Goal: Book appointment/travel/reservation

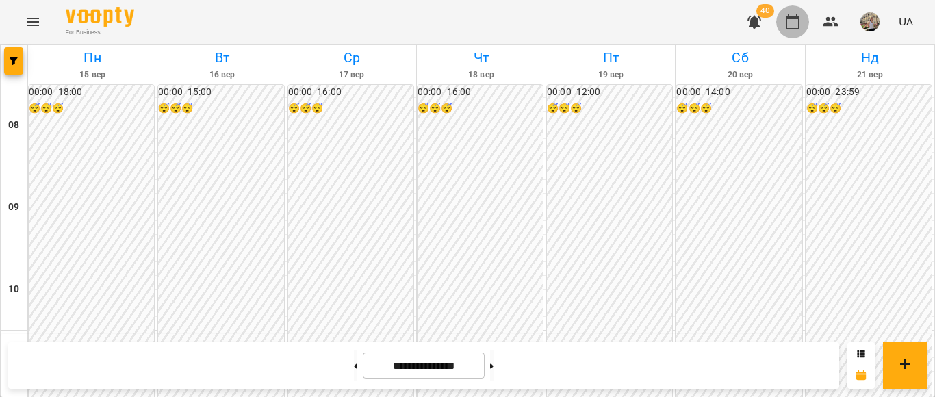
click at [788, 20] on icon "button" at bounding box center [793, 22] width 16 height 16
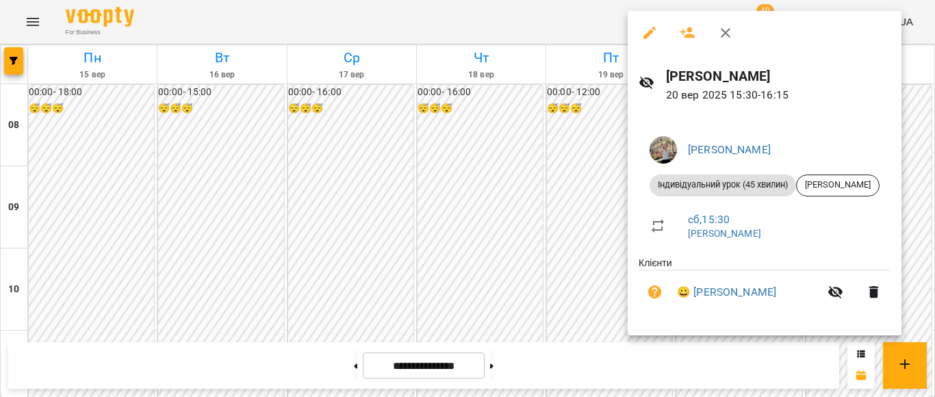
click at [553, 166] on div at bounding box center [467, 198] width 935 height 397
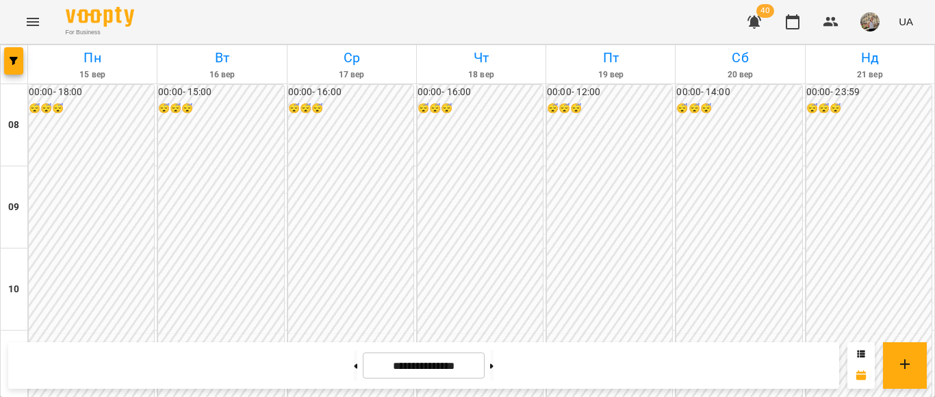
scroll to position [433, 0]
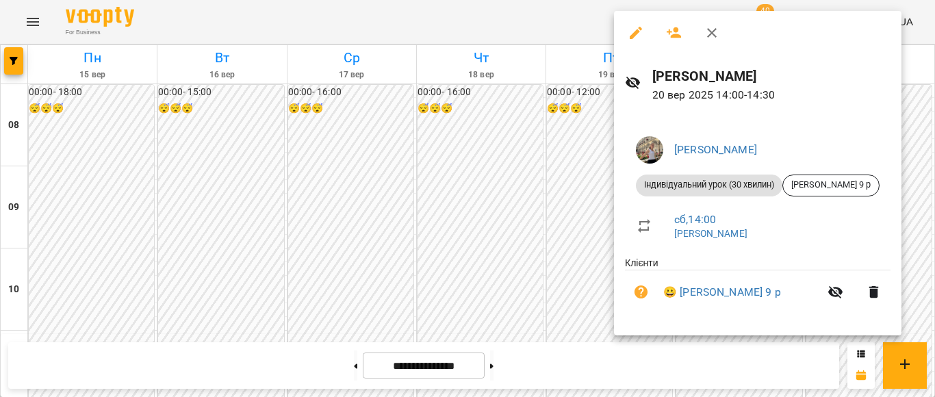
click at [518, 122] on div at bounding box center [467, 198] width 935 height 397
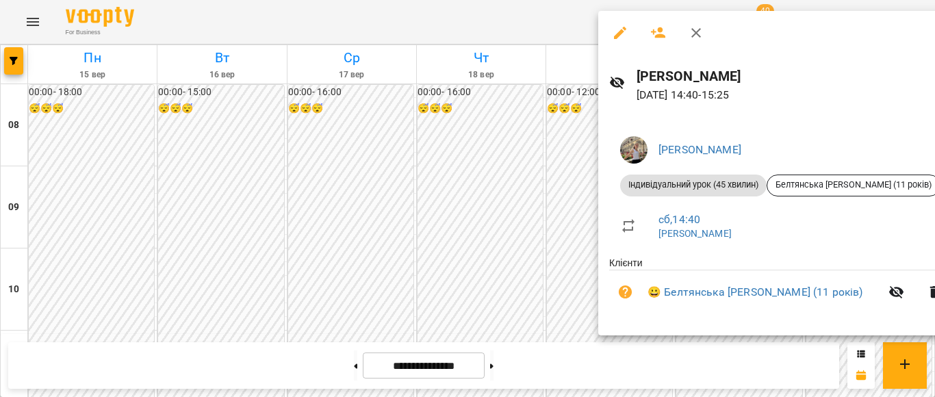
click at [572, 222] on div at bounding box center [467, 198] width 935 height 397
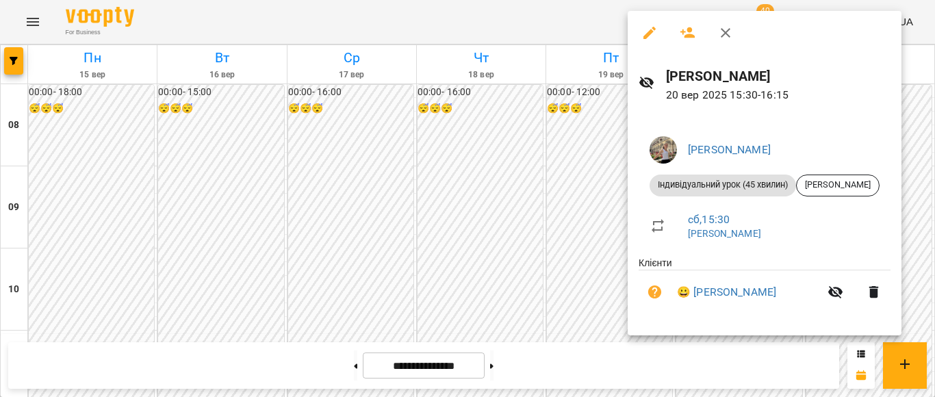
click at [594, 108] on div at bounding box center [467, 198] width 935 height 397
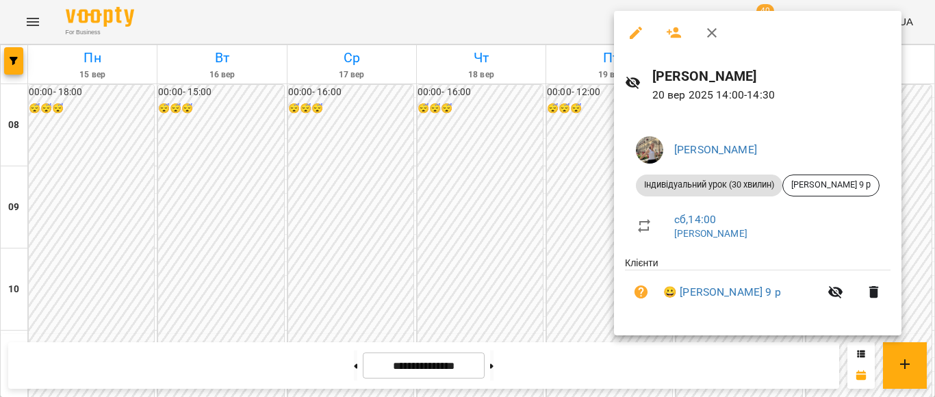
click at [549, 164] on div at bounding box center [467, 198] width 935 height 397
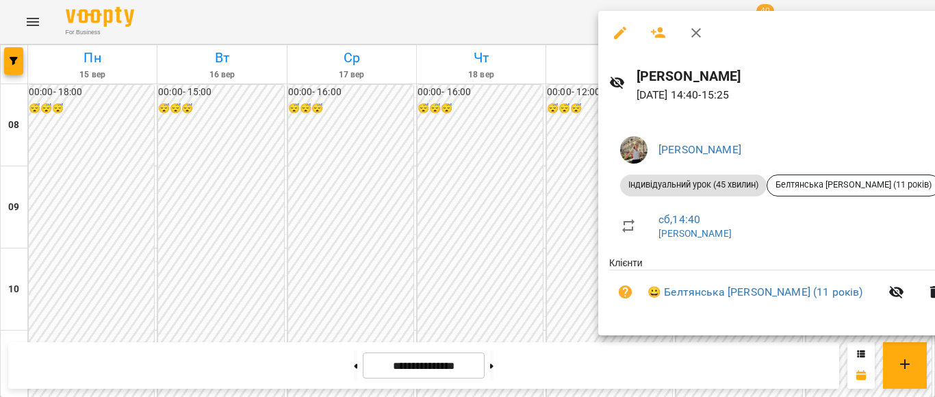
click at [562, 245] on div at bounding box center [467, 198] width 935 height 397
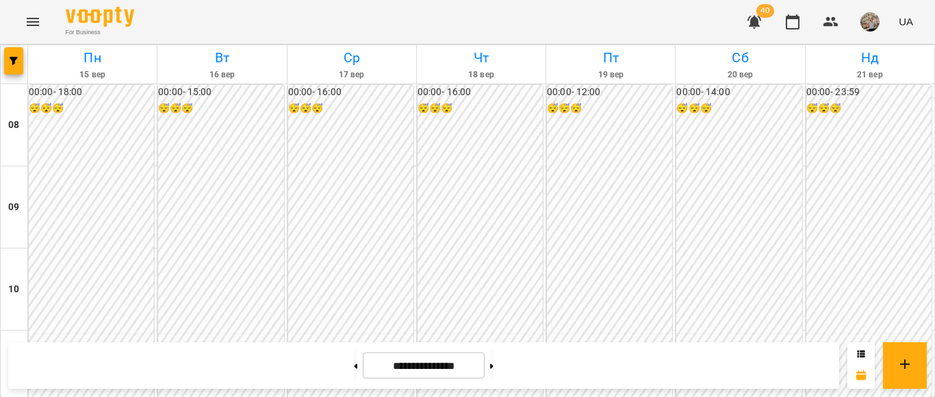
scroll to position [473, 0]
